Goal: Use online tool/utility

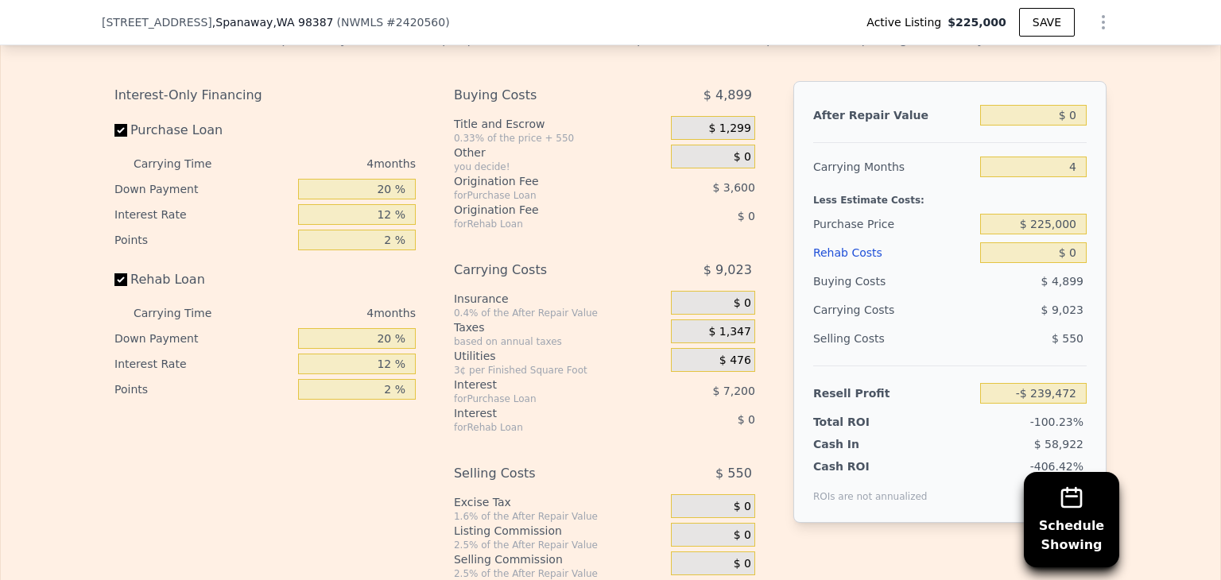
scroll to position [2437, 0]
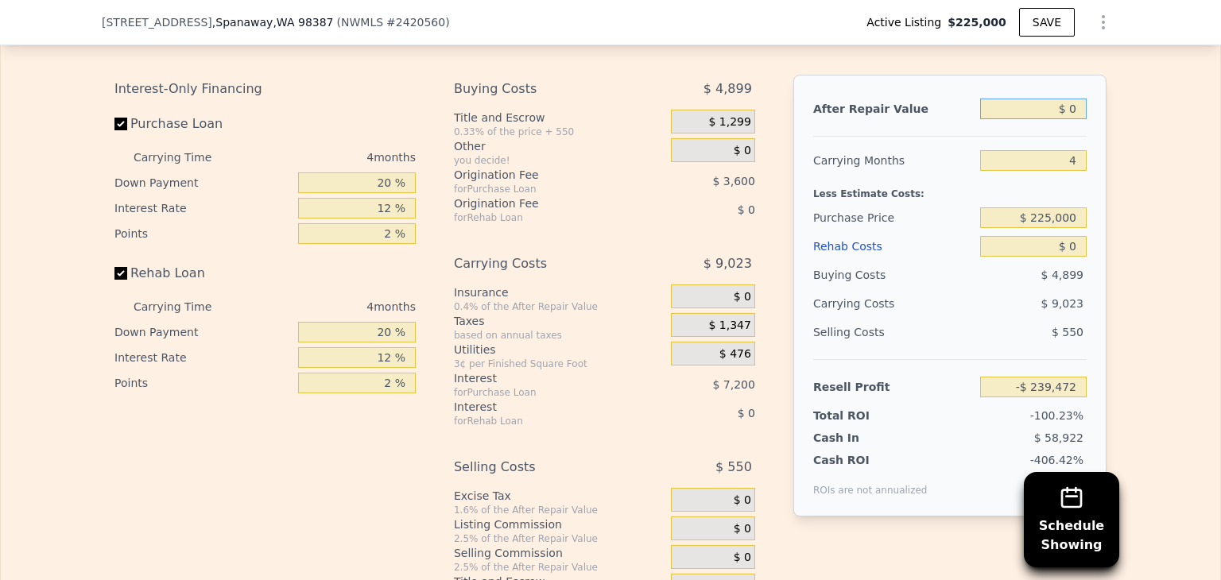
click at [1071, 119] on input "$ 0" at bounding box center [1033, 109] width 107 height 21
type input "$ 41"
type input "-$ 239,434"
type input "$ 415"
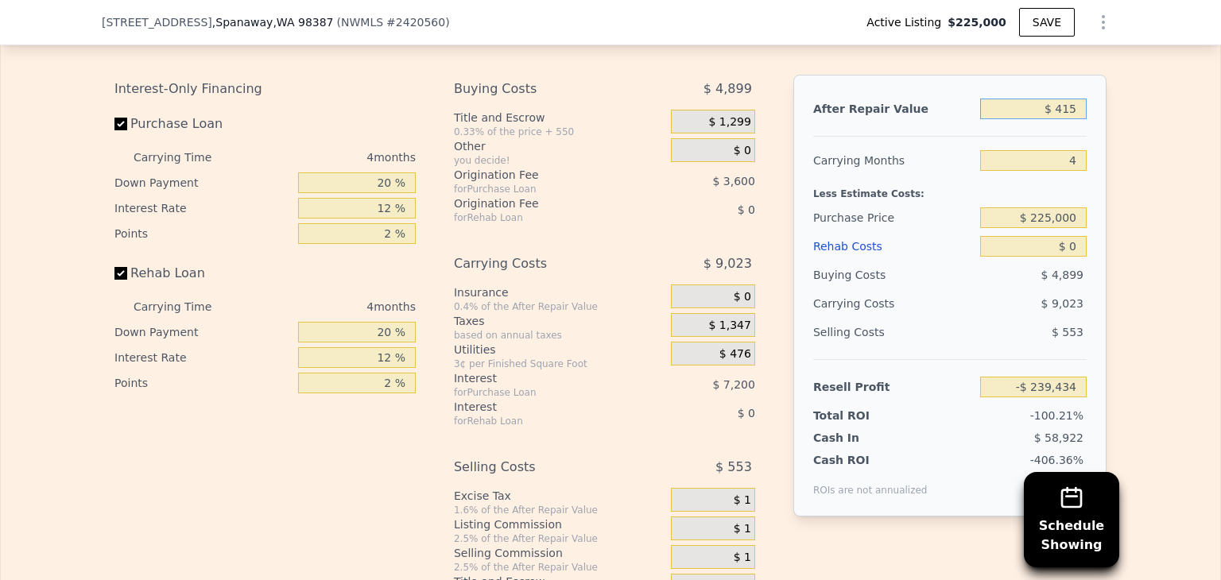
type input "-$ 239,086"
type input "$ 415,000"
type input "-$ 235,616"
type input "$ 4,150,000"
type input "$ 3,617,275"
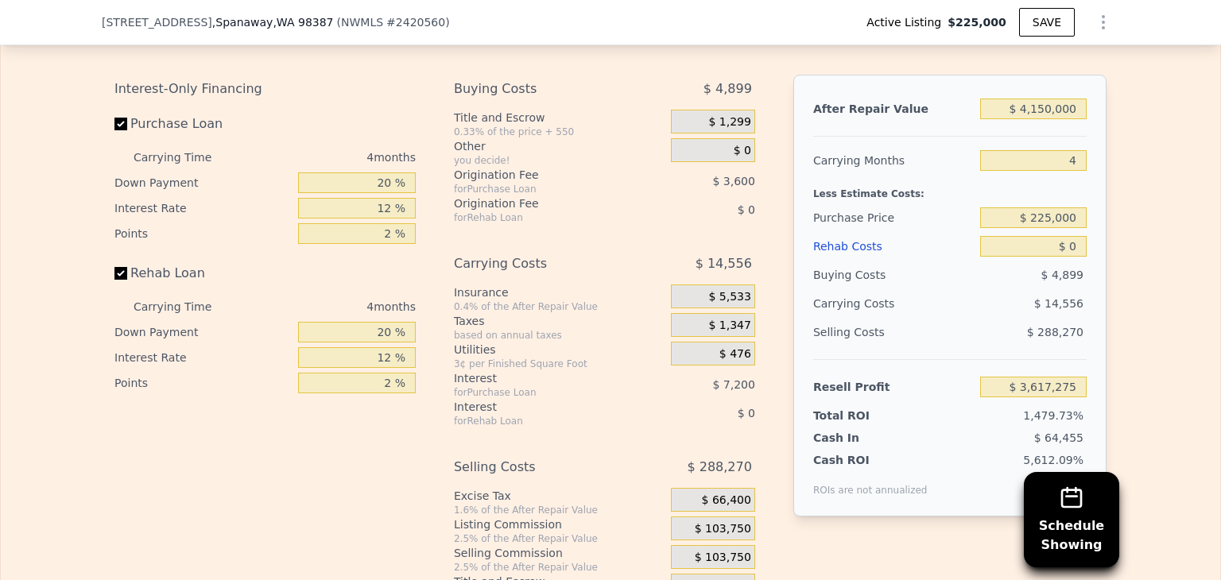
click at [1087, 215] on div "After Repair Value $ 4,150,000 Carrying Months 4 Less Estimate Costs: Purchase …" at bounding box center [949, 296] width 313 height 442
click at [1074, 119] on input "$ 4,150,000" at bounding box center [1033, 109] width 107 height 21
type input "$ 415,000"
type input "$ 146,203"
type input "$ 415,000"
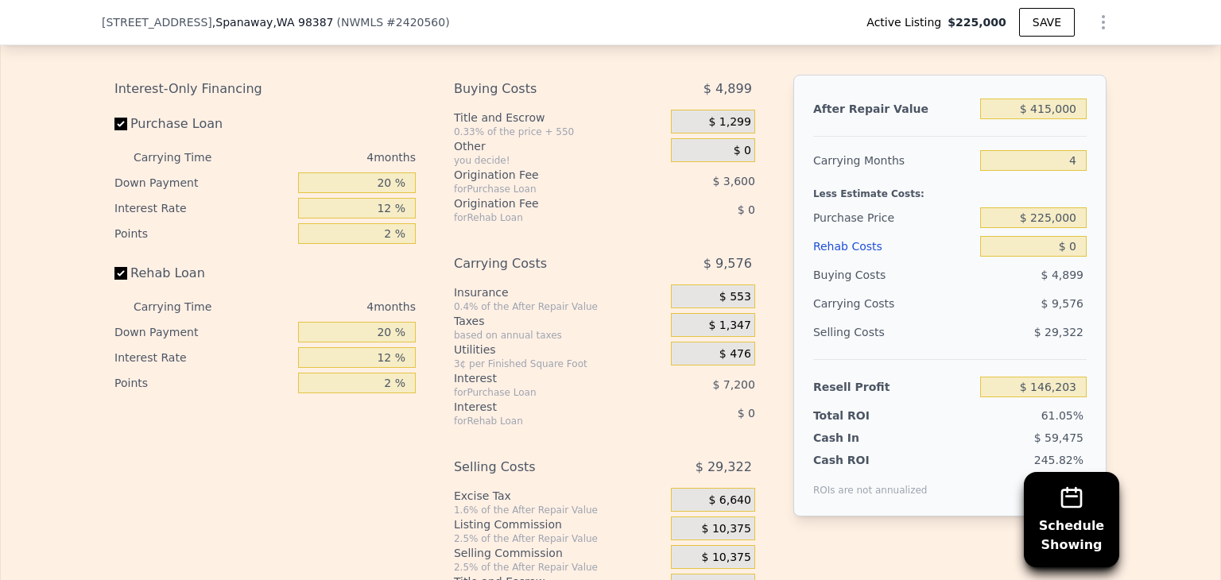
click at [1092, 284] on div "After Repair Value $ 415,000 Carrying Months 4 Less Estimate Costs: Purchase Pr…" at bounding box center [949, 296] width 313 height 442
click at [1075, 257] on input "$ 0" at bounding box center [1033, 246] width 107 height 21
type input "$ 7"
type input "$ 146,196"
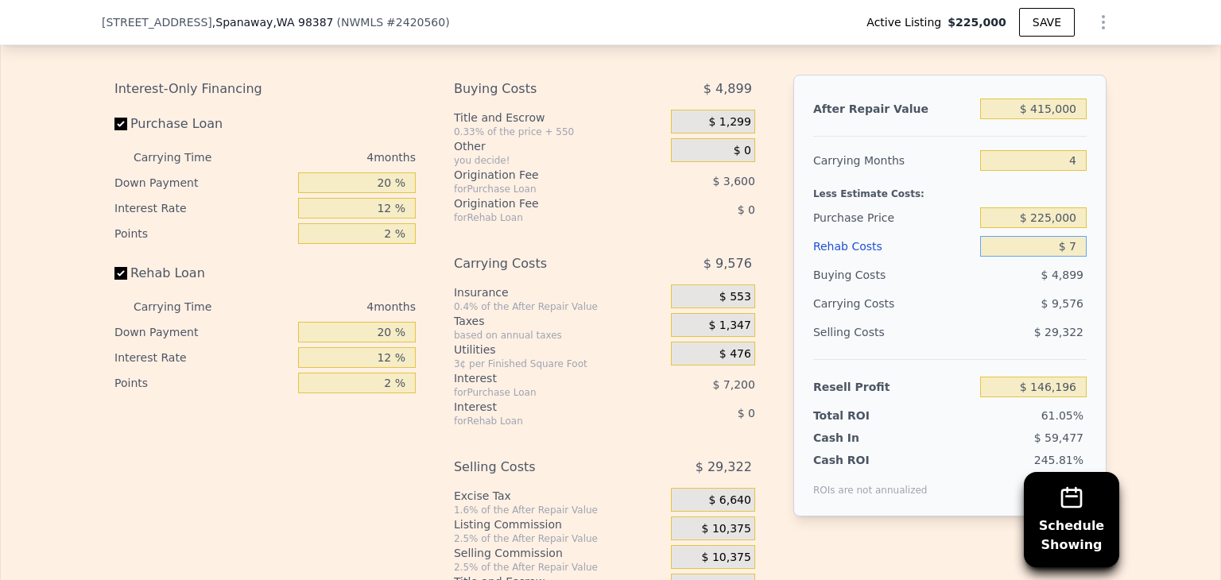
type input "$ 75"
type input "$ 146,123"
type input "$ 75,000"
type input "$ 67,603"
type input "$ 75,000"
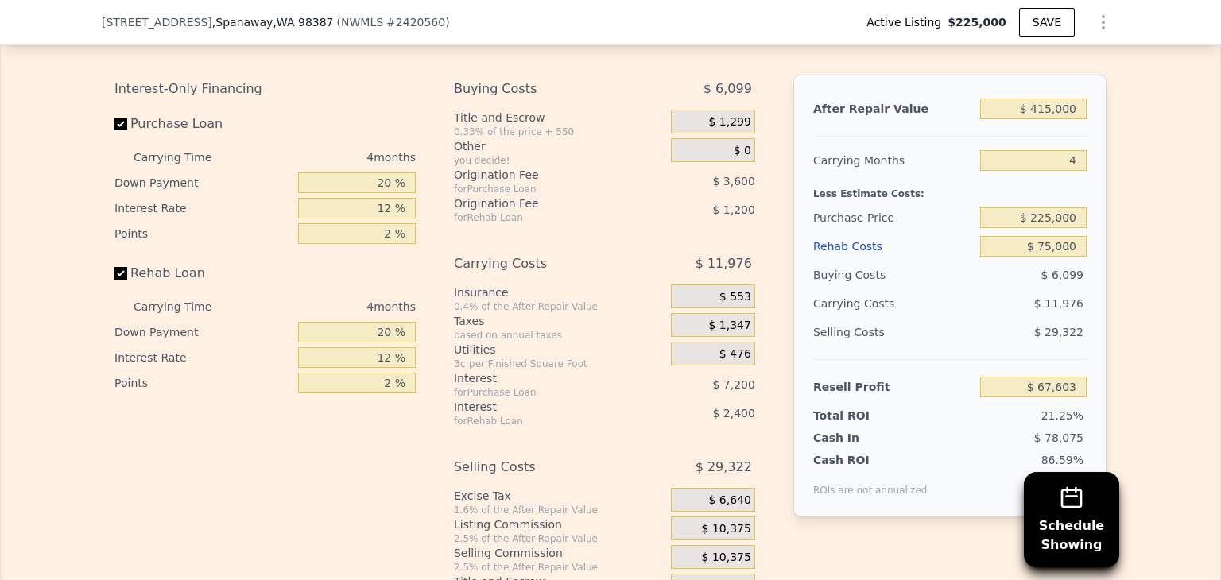
click at [1081, 292] on div "After Repair Value $ 415,000 Carrying Months 4 Less Estimate Costs: Purchase Pr…" at bounding box center [949, 296] width 313 height 442
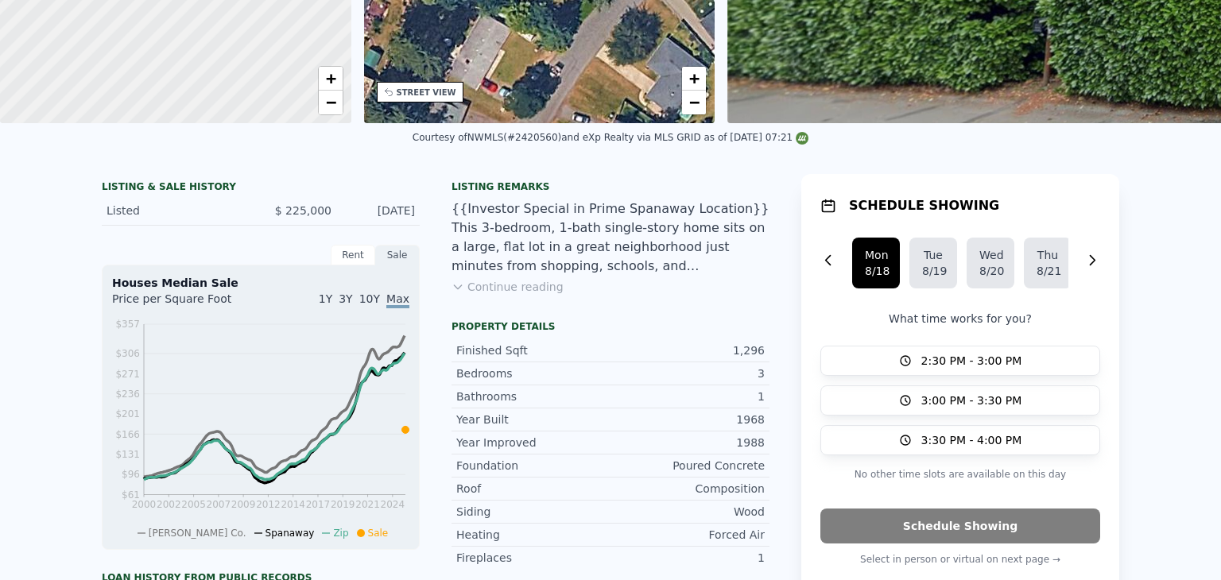
scroll to position [6, 0]
